Goal: Navigation & Orientation: Understand site structure

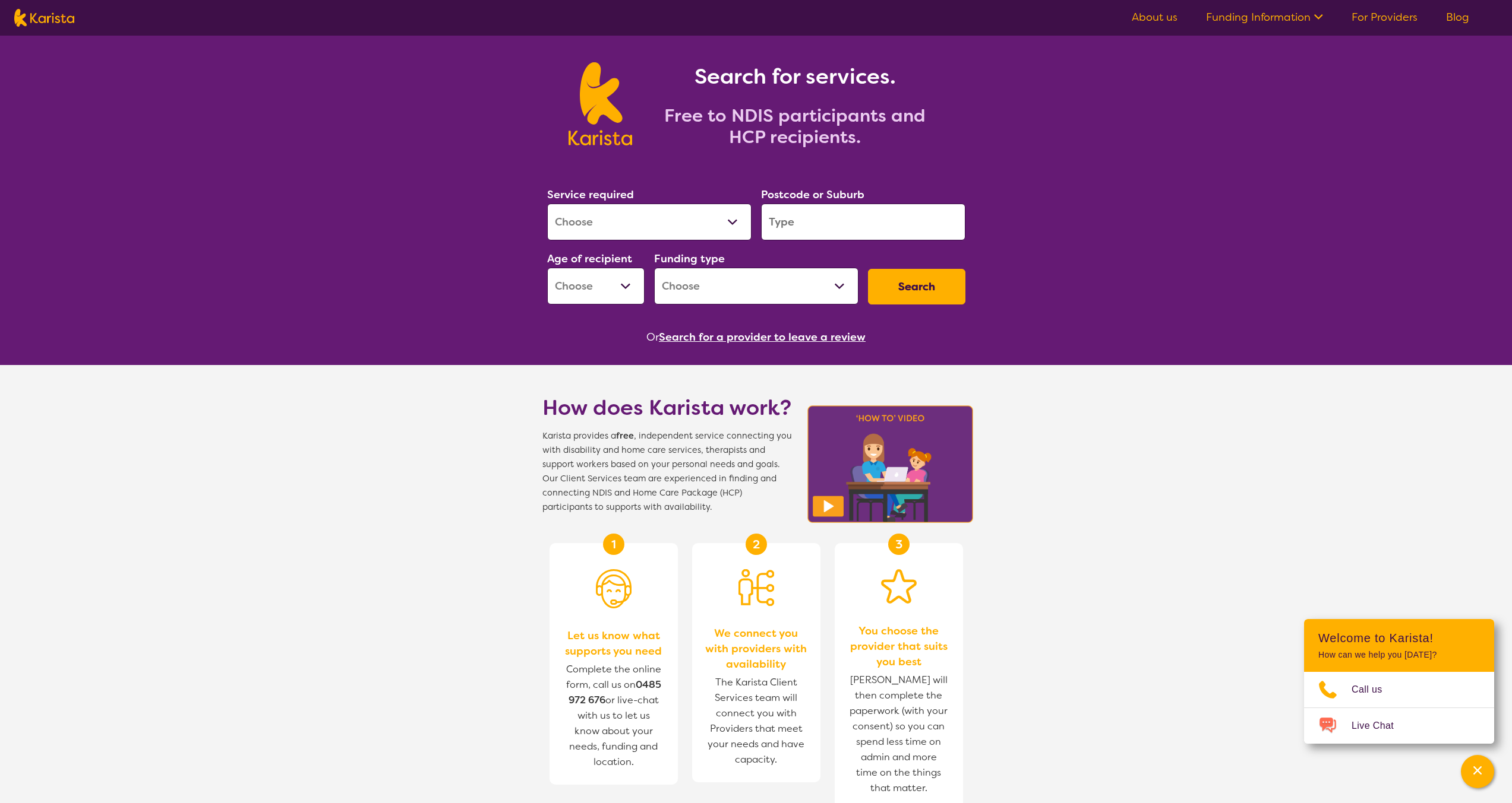
scroll to position [71, 0]
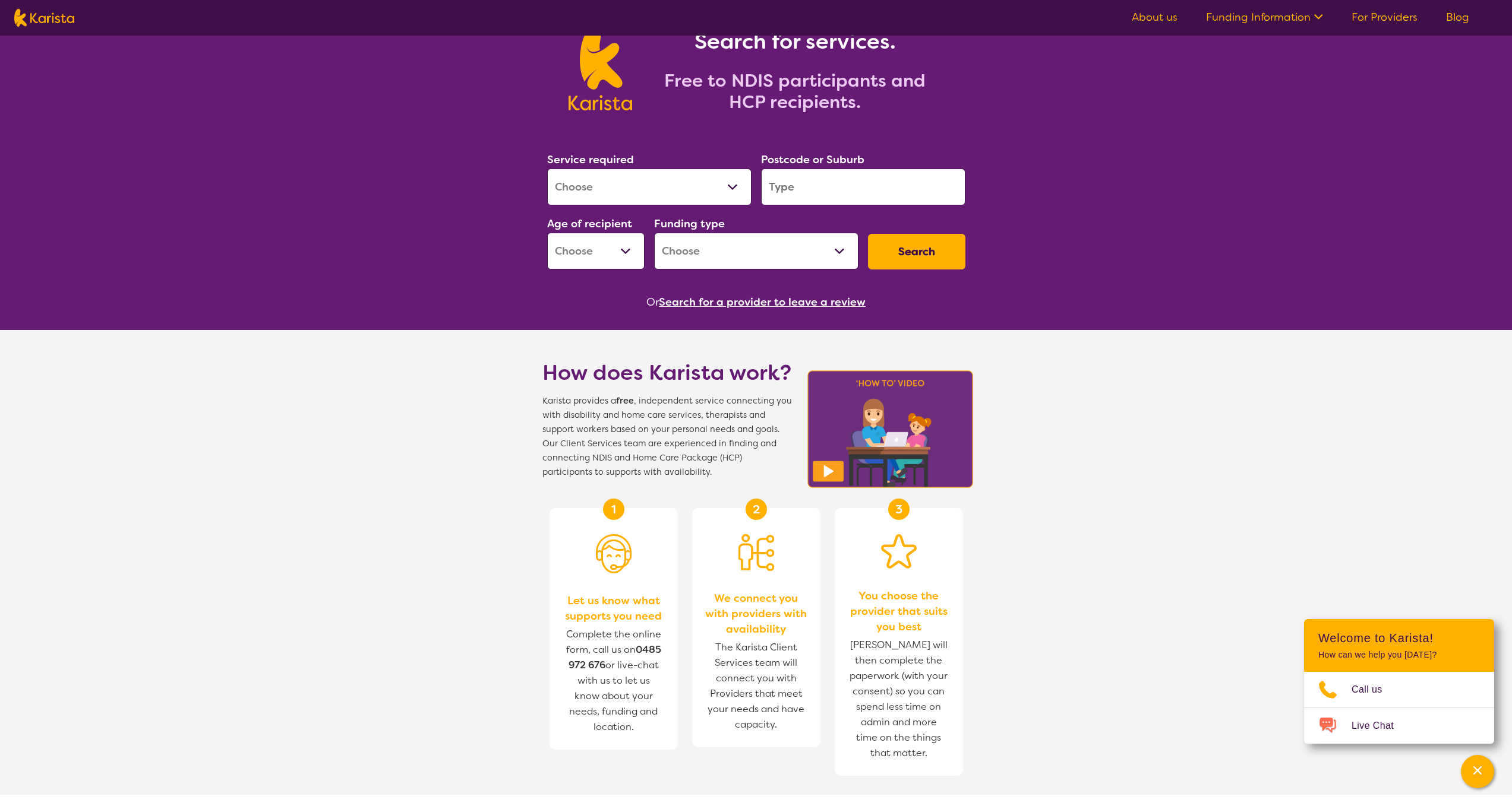
click at [681, 249] on select "Home Care Package (HCP) National Disability Insurance Scheme (NDIS) I don't know" at bounding box center [756, 251] width 204 height 37
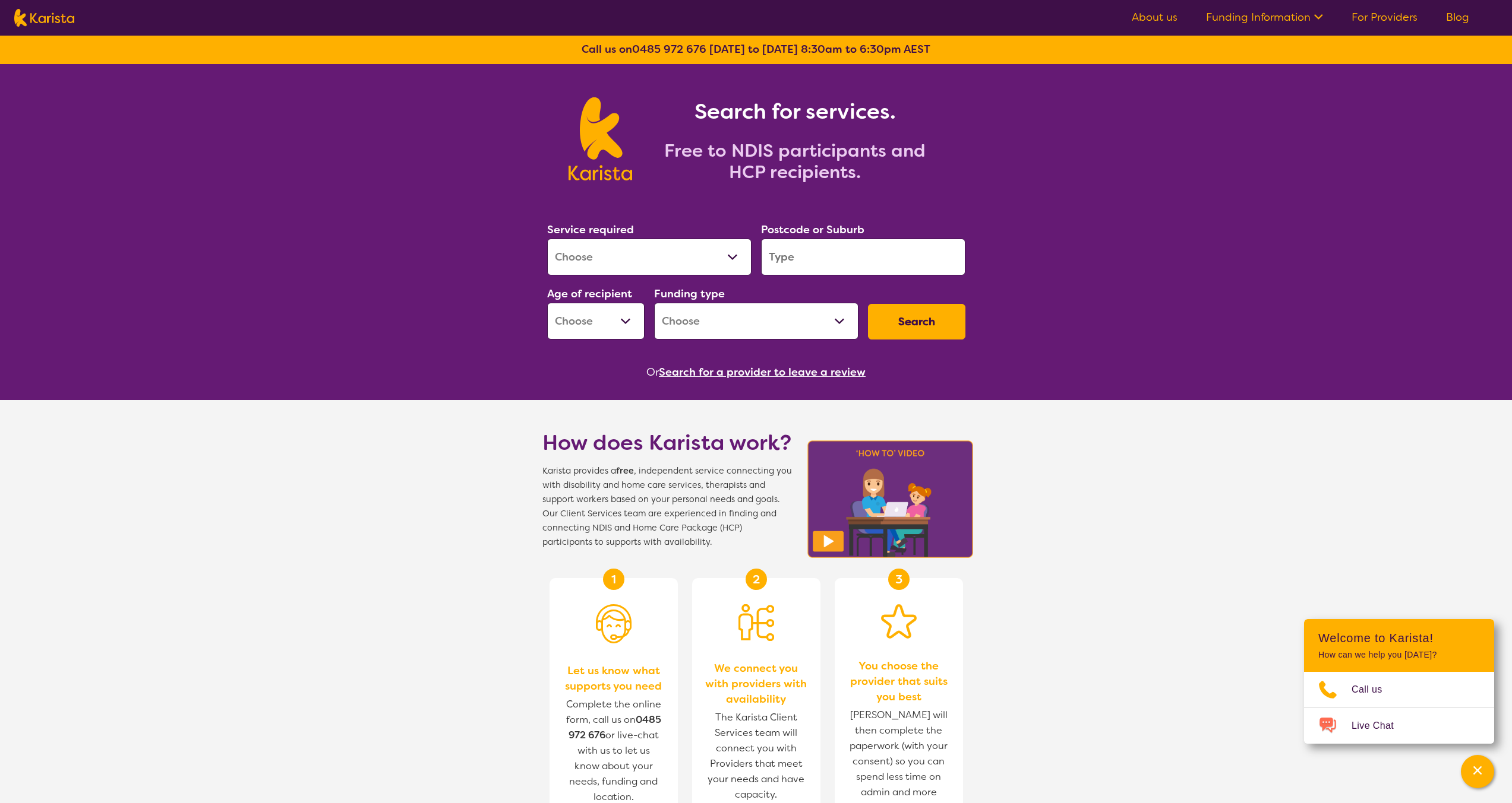
scroll to position [0, 0]
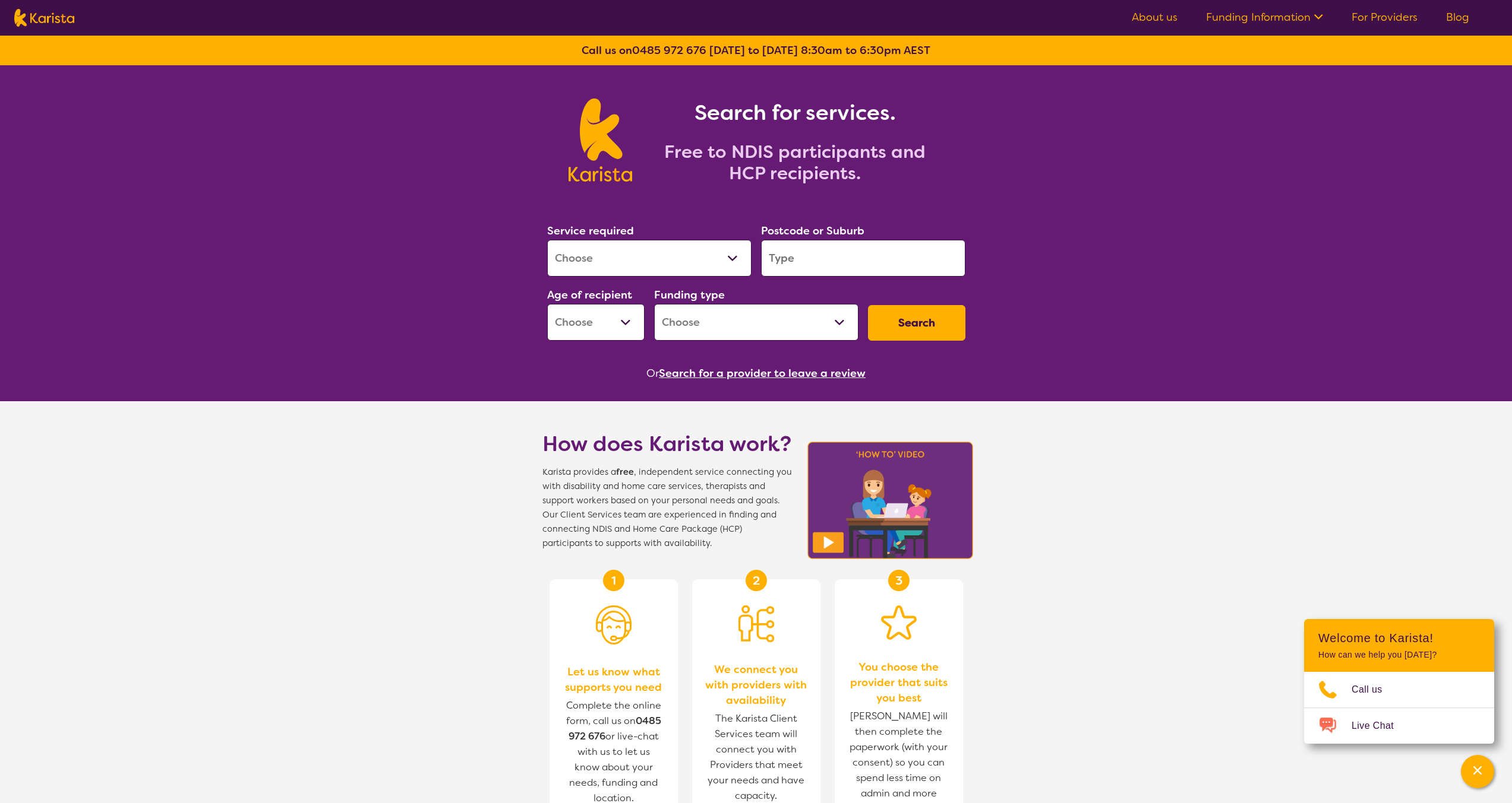
click at [1316, 21] on icon at bounding box center [1317, 16] width 13 height 13
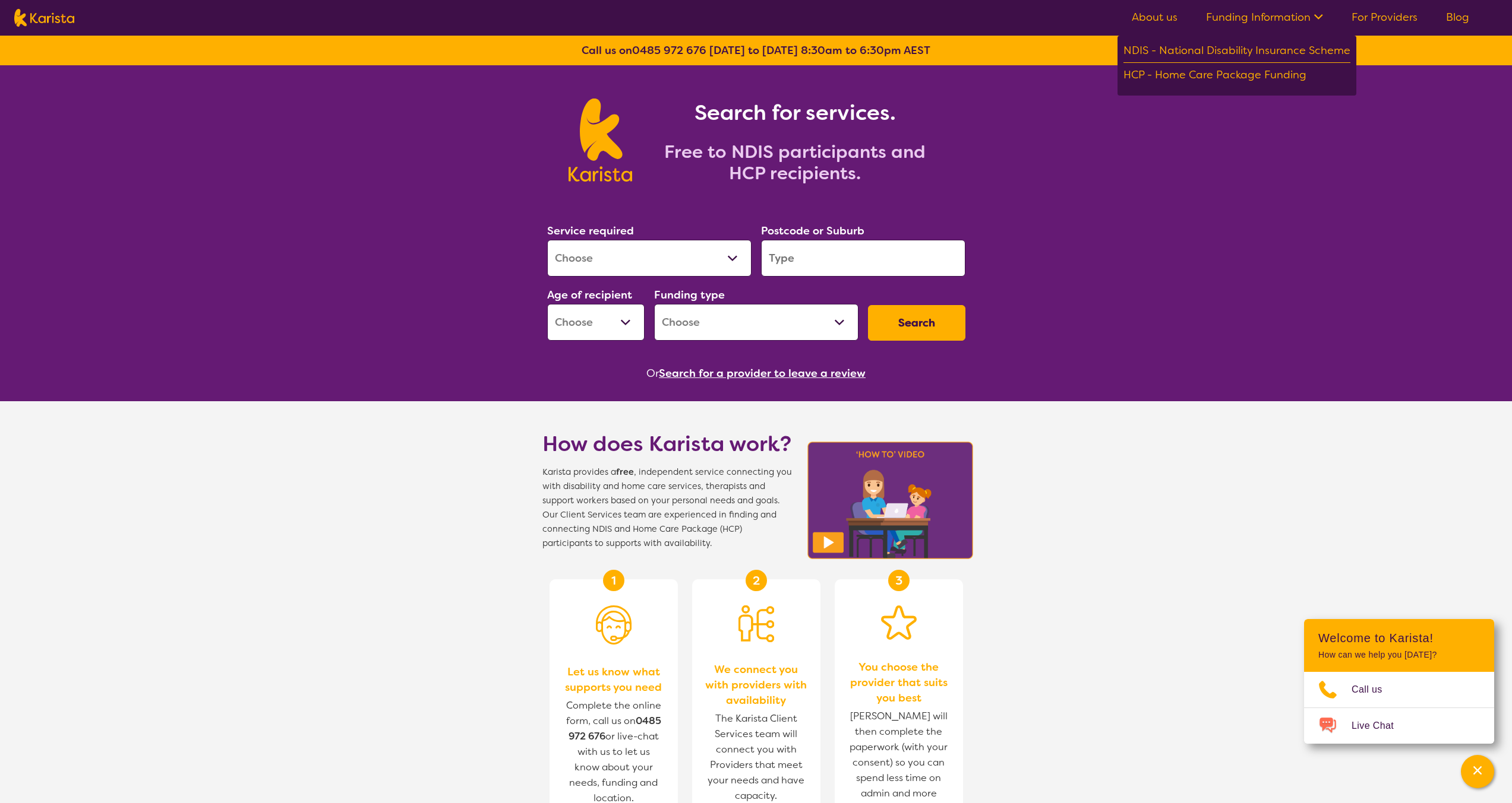
click at [1396, 19] on link "For Providers" at bounding box center [1384, 17] width 66 height 14
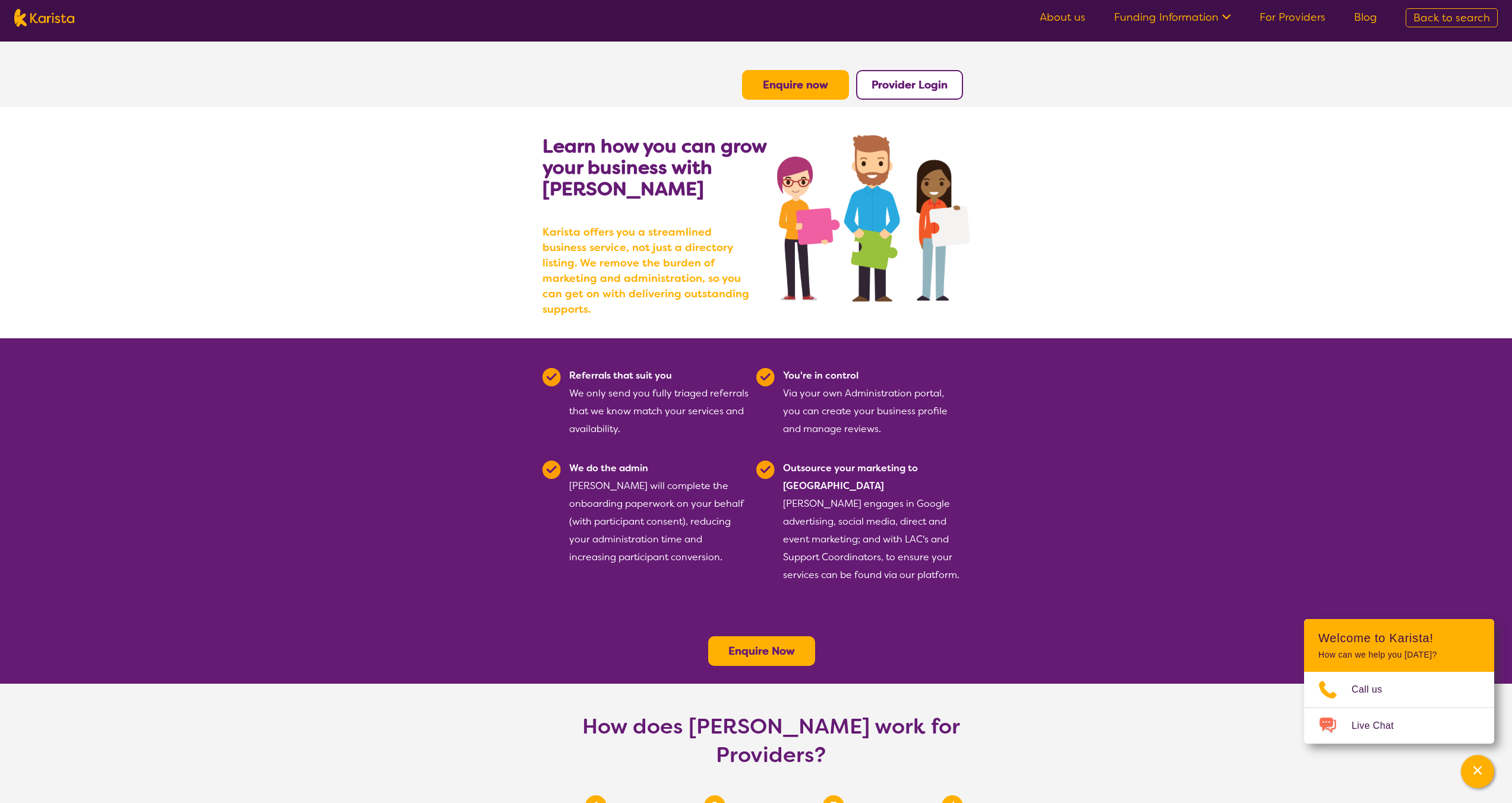
click at [1065, 20] on link "About us" at bounding box center [1062, 17] width 46 height 14
